Goal: Information Seeking & Learning: Learn about a topic

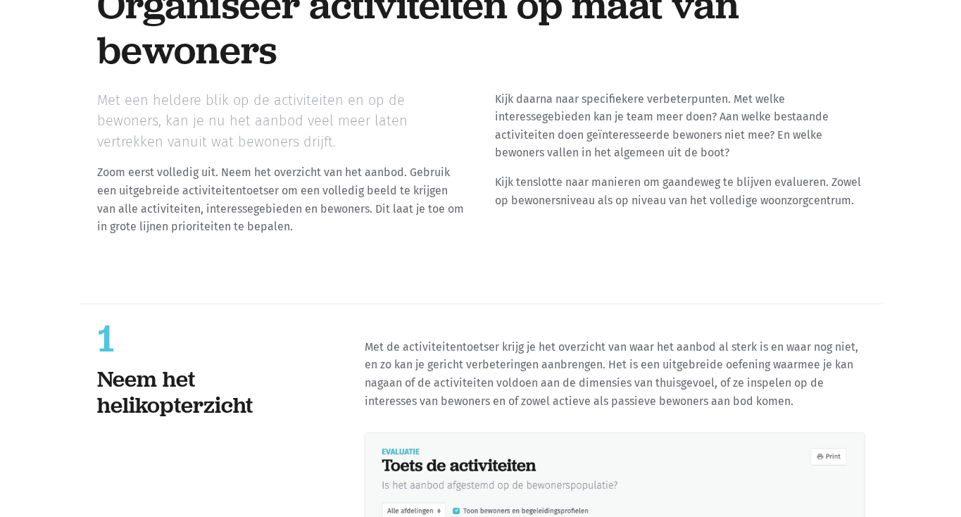
scroll to position [13945, 0]
